Goal: Transaction & Acquisition: Purchase product/service

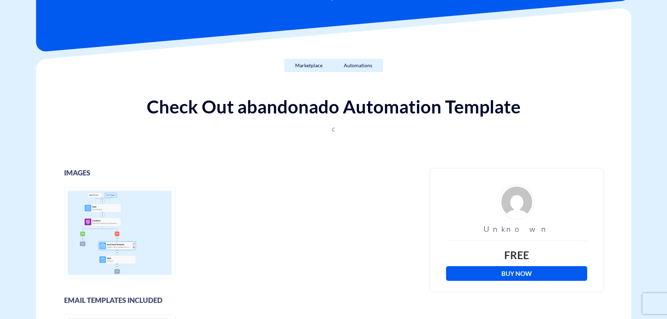
scroll to position [105, 0]
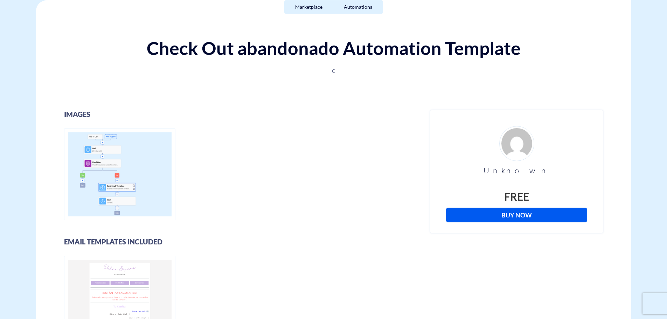
click at [527, 216] on link "Buy Now" at bounding box center [516, 215] width 141 height 15
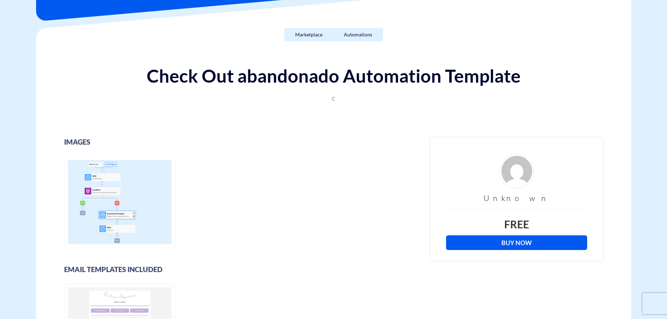
scroll to position [0, 0]
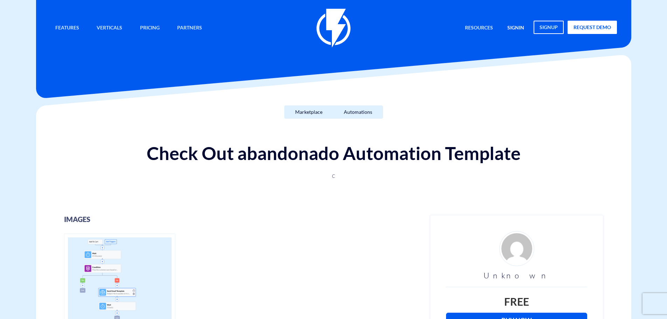
click at [519, 28] on link "signin" at bounding box center [515, 28] width 27 height 15
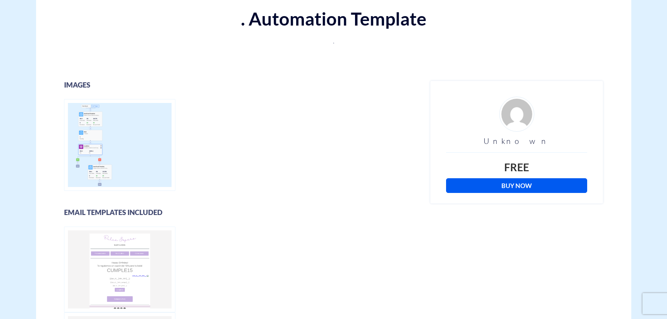
scroll to position [140, 0]
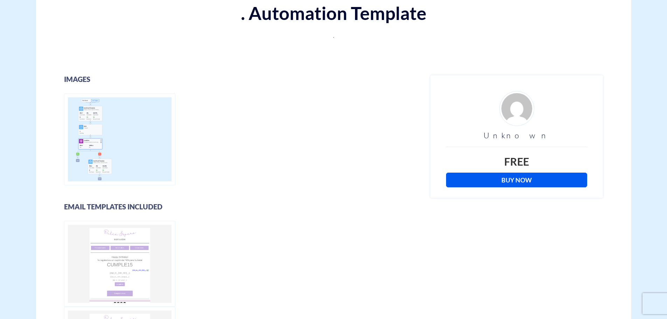
click at [521, 182] on link "Buy Now" at bounding box center [516, 180] width 141 height 15
